Goal: Task Accomplishment & Management: Manage account settings

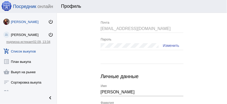
click at [13, 50] on link "add_shopping_cart Список выкупов" at bounding box center [28, 50] width 57 height 10
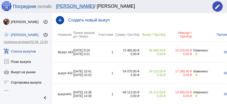
click at [104, 48] on td "1" at bounding box center [106, 52] width 16 height 21
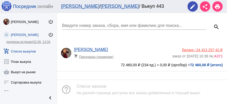
click at [132, 41] on div "Введите номер заказа, сбора, имя или фамилию для поиска... search [PERSON_NAME]…" at bounding box center [142, 42] width 170 height 59
click at [138, 48] on div "[PERSON_NAME] shopping_cart Предзаказ (хранение)" at bounding box center [123, 54] width 98 height 14
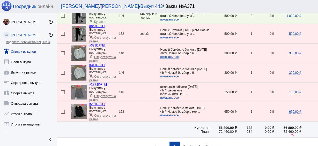
scroll to position [784, 0]
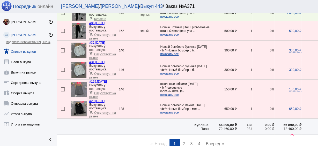
click at [200, 104] on link "page 4" at bounding box center [199, 143] width 8 height 10
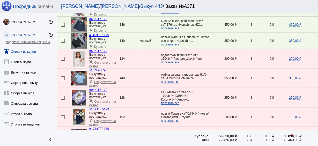
scroll to position [593, 0]
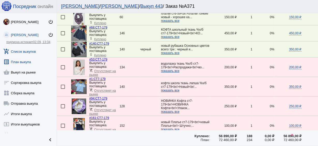
click at [21, 60] on link "list_alt План выкупа" at bounding box center [28, 60] width 57 height 10
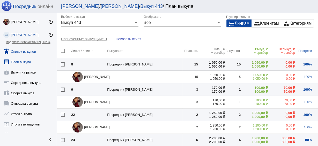
click at [23, 51] on link "add_shopping_cart Список выкупов" at bounding box center [28, 50] width 57 height 10
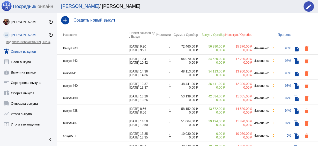
click at [104, 50] on td "Выкуп 443" at bounding box center [93, 48] width 72 height 12
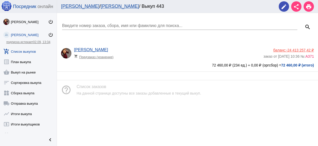
click at [156, 52] on div "[PERSON_NAME] shopping_cart Предзаказ (хранение)" at bounding box center [169, 54] width 190 height 14
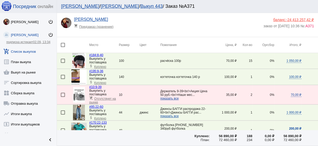
click at [27, 52] on link "add_shopping_cart Список выкупов" at bounding box center [28, 50] width 57 height 10
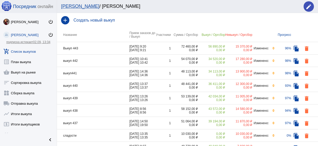
click at [98, 46] on td "Выкуп 443" at bounding box center [93, 48] width 72 height 12
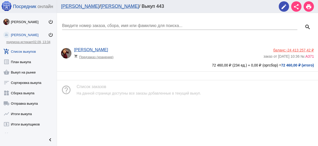
click at [160, 67] on div "72 460,00 ₽ (234 ед.) + 0,00 ₽ (оргсбор) = 72 460,00 ₽ (итого)" at bounding box center [187, 65] width 253 height 4
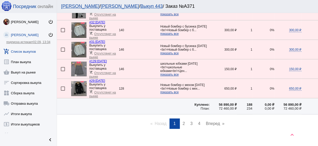
scroll to position [806, 0]
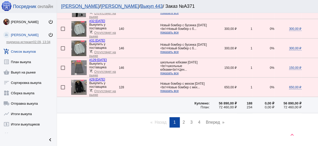
click at [184, 104] on link "page 2" at bounding box center [184, 122] width 8 height 10
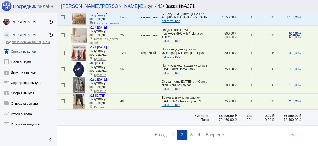
scroll to position [782, 0]
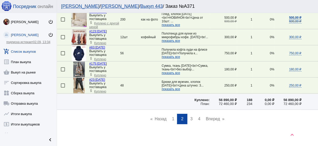
click at [188, 104] on link "page 3" at bounding box center [192, 118] width 8 height 10
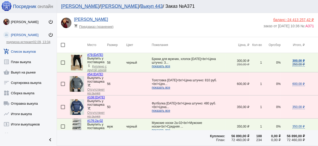
click at [157, 64] on td "Брюки для мужчин, хлопок [DATE]<br/>Цена штучно: 3... показать все" at bounding box center [189, 62] width 74 height 19
click at [157, 64] on span "показать все" at bounding box center [161, 66] width 18 height 4
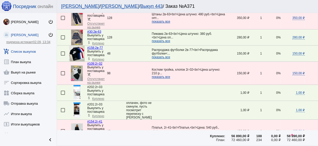
scroll to position [518, 0]
